Goal: Task Accomplishment & Management: Manage account settings

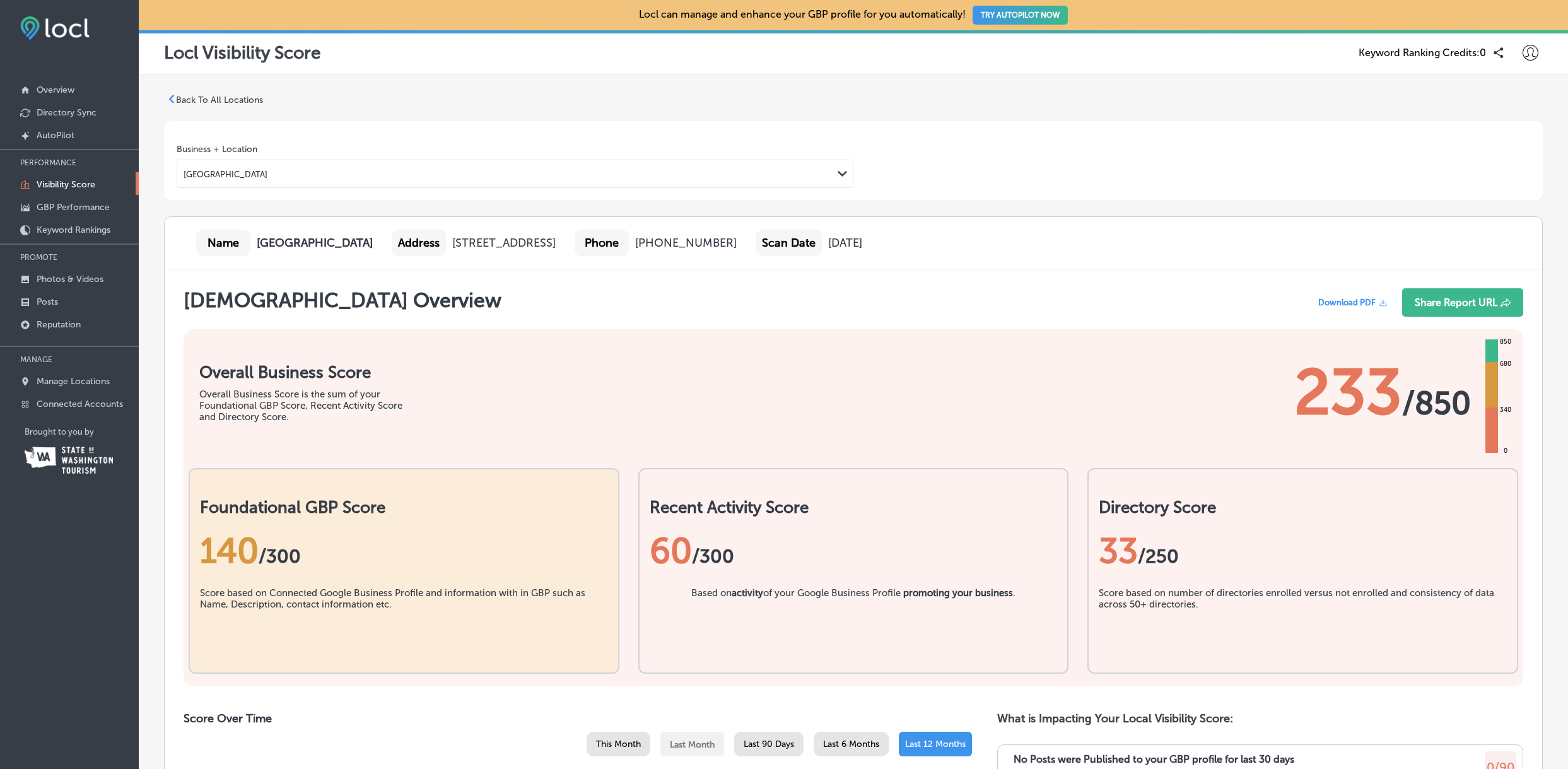
click at [242, 100] on p "Back To All Locations" at bounding box center [219, 99] width 87 height 11
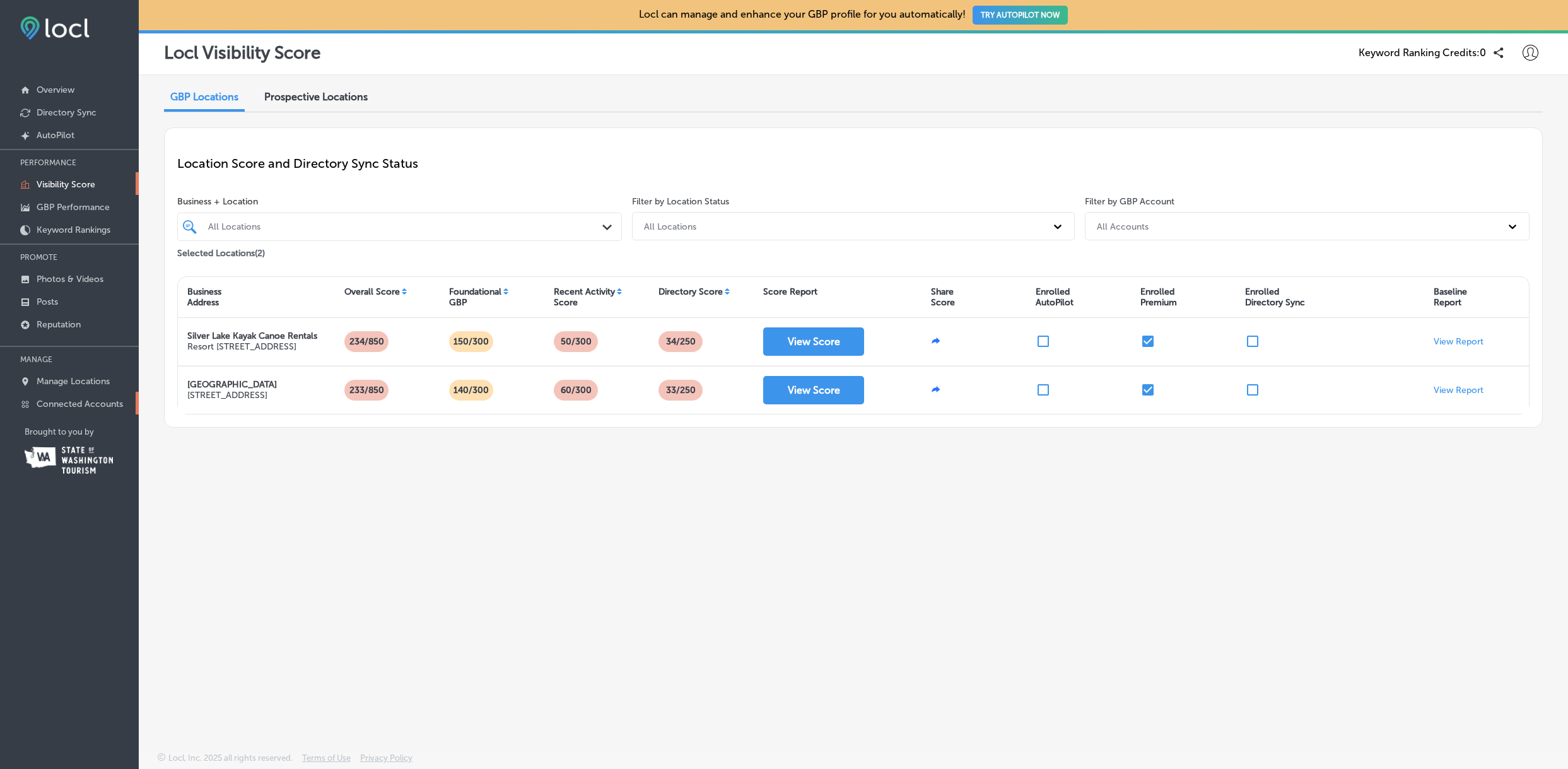
click at [87, 404] on p "Connected Accounts" at bounding box center [80, 404] width 87 height 11
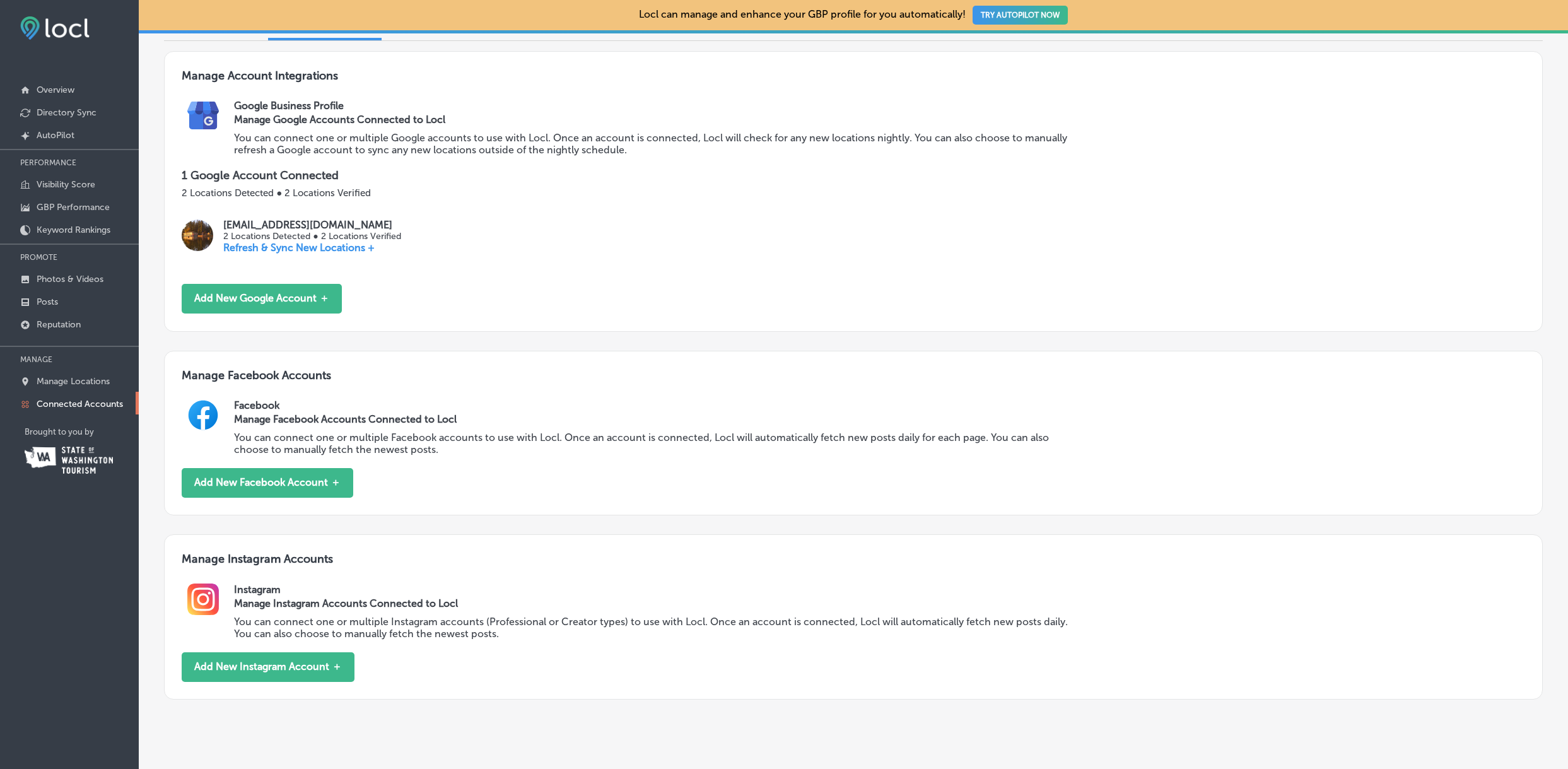
scroll to position [155, 0]
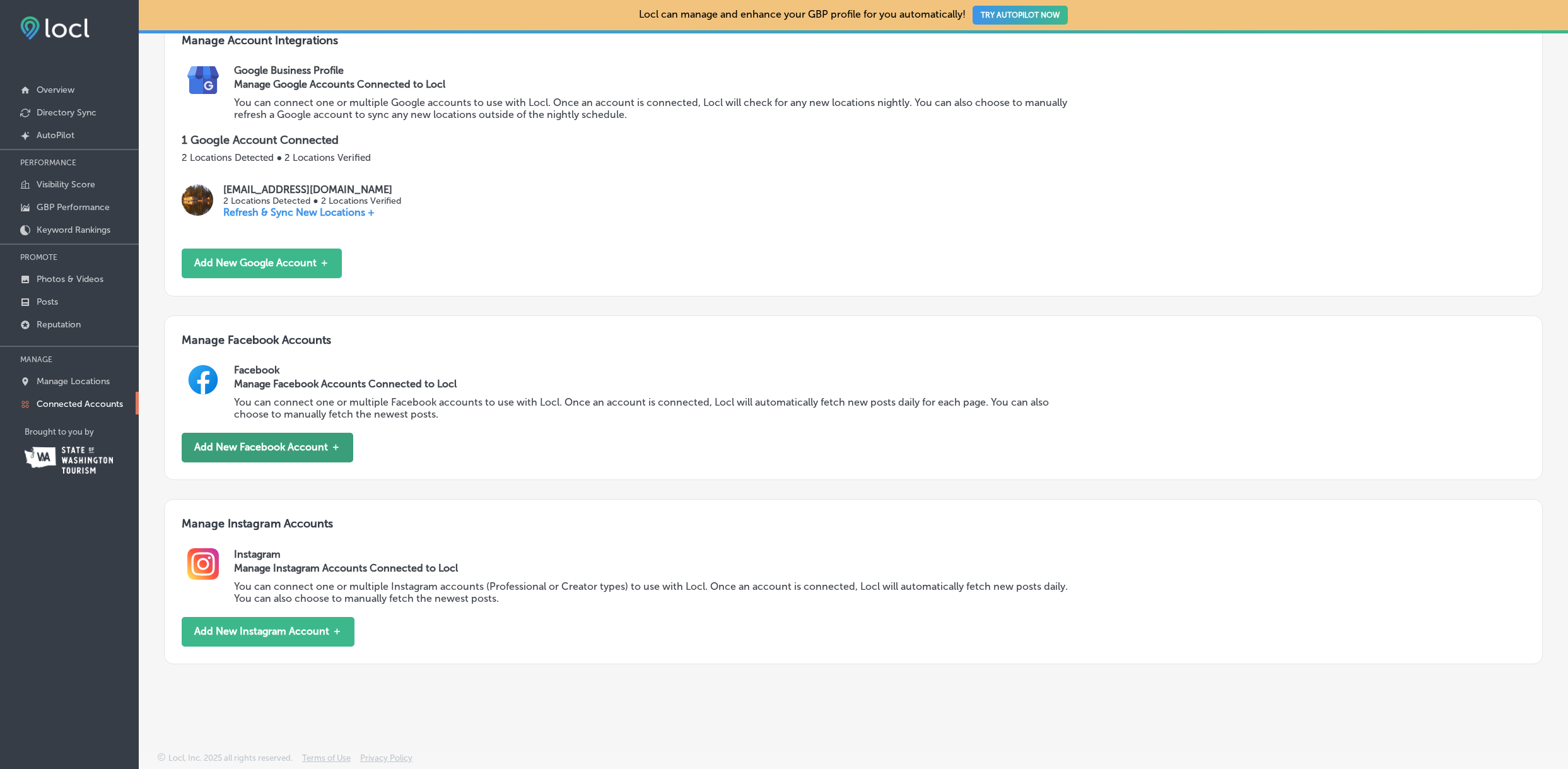
click at [291, 448] on button "Add New Facebook Account ＋" at bounding box center [267, 448] width 171 height 30
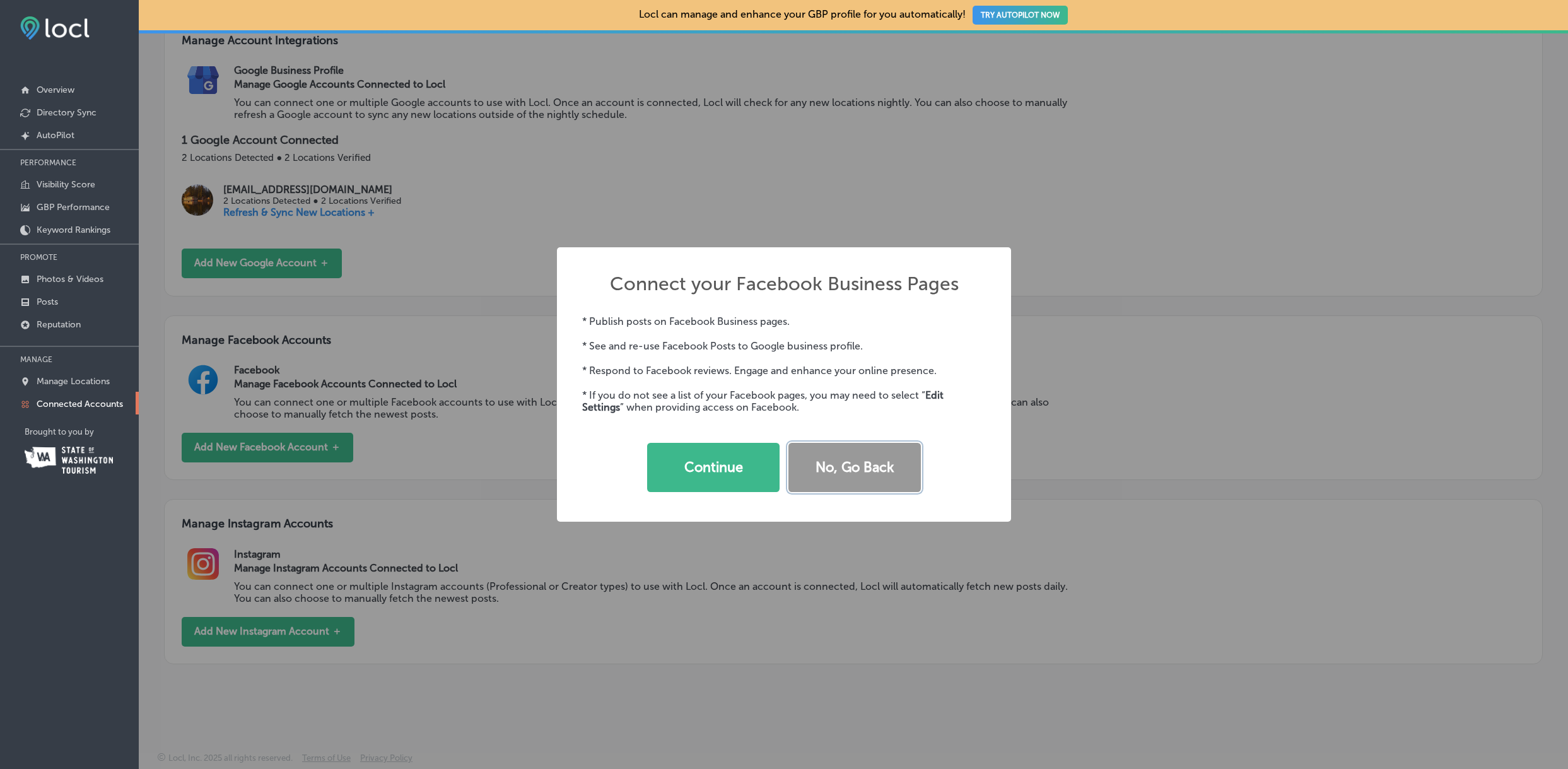
click at [848, 464] on button "No, Go Back" at bounding box center [855, 467] width 133 height 49
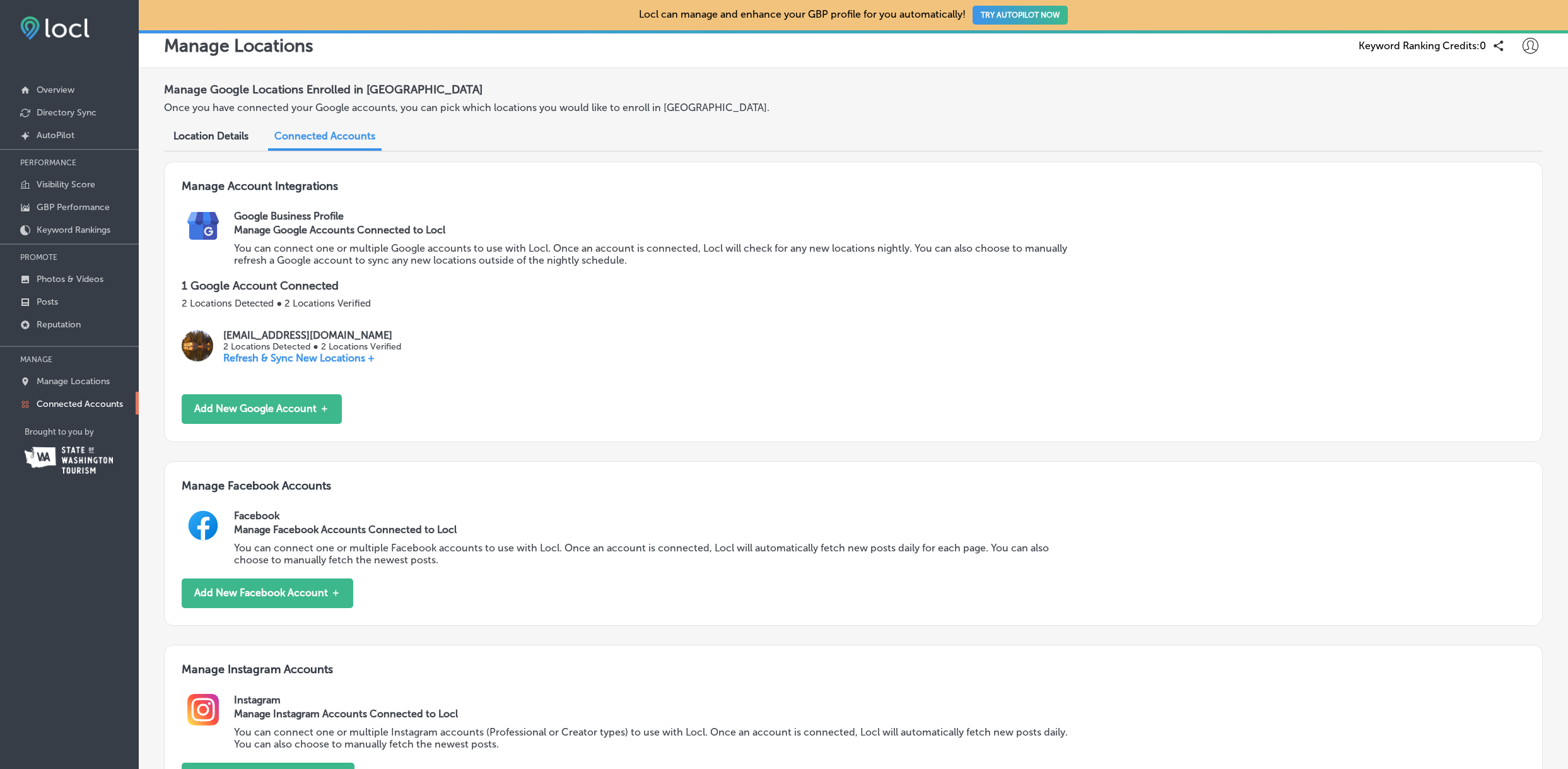
scroll to position [6, 0]
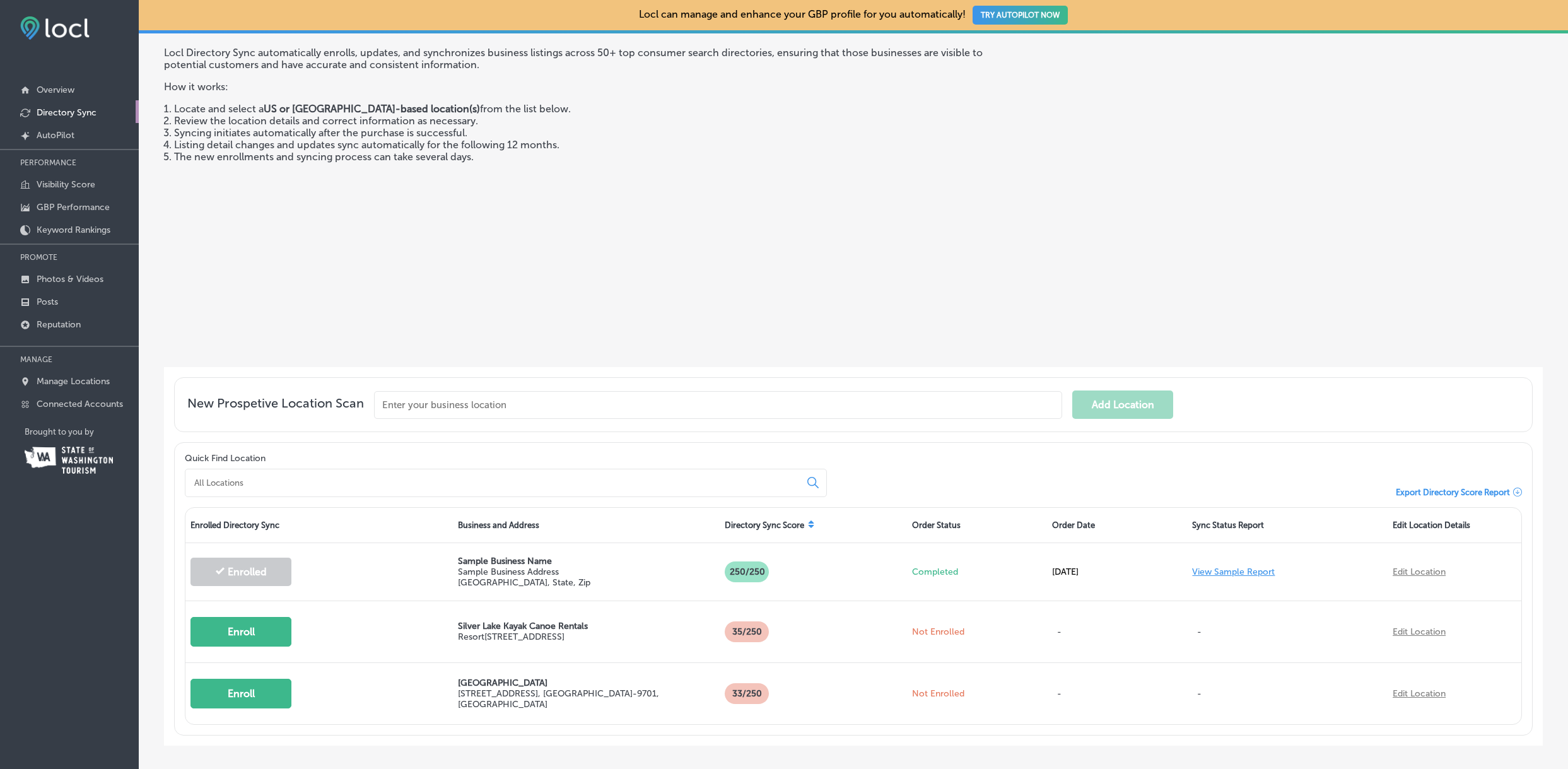
scroll to position [71, 0]
